Goal: Information Seeking & Learning: Learn about a topic

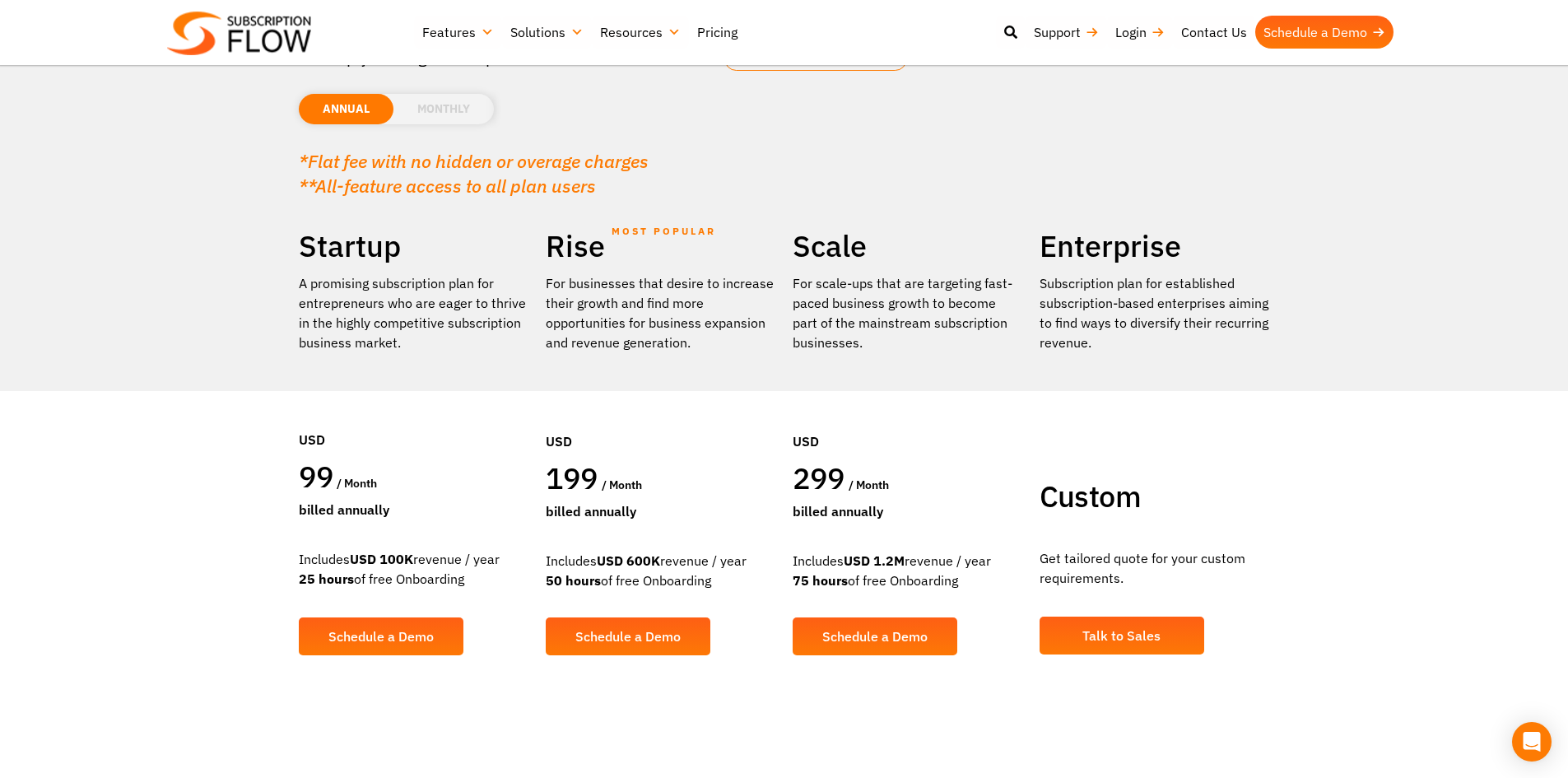
click at [440, 109] on li "MONTHLY" at bounding box center [443, 109] width 100 height 31
